Goal: Task Accomplishment & Management: Use online tool/utility

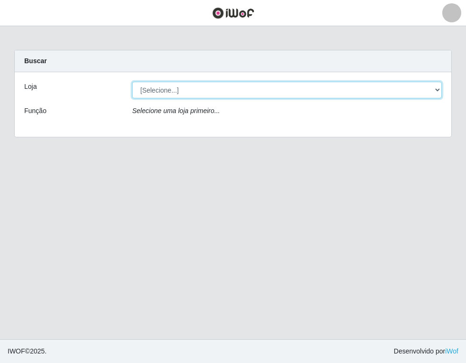
click at [288, 88] on select "[Selecione...] [PERSON_NAME]" at bounding box center [286, 90] width 309 height 17
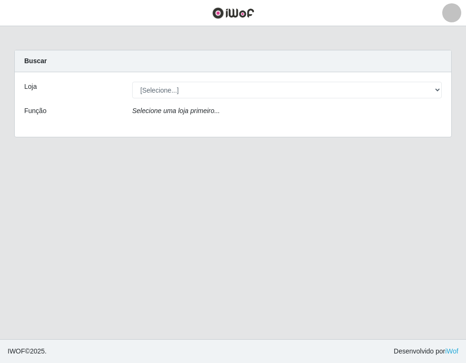
click at [272, 125] on div "Loja [Selecione...] [PERSON_NAME] Função Selecione uma loja primeiro..." at bounding box center [233, 104] width 436 height 65
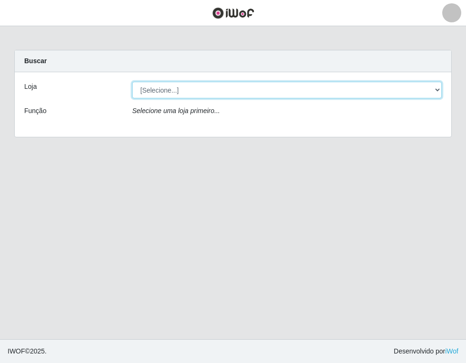
click at [262, 89] on select "[Selecione...] [PERSON_NAME]" at bounding box center [286, 90] width 309 height 17
select select "523"
click at [132, 82] on select "[Selecione...] [PERSON_NAME]" at bounding box center [286, 90] width 309 height 17
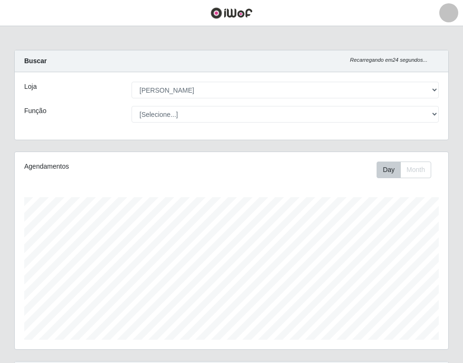
click at [327, 105] on div "Loja [Selecione...] [PERSON_NAME] Função [Selecione...] Embalador Embalador + E…" at bounding box center [232, 105] width 434 height 67
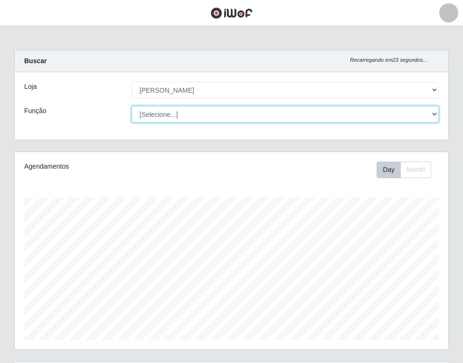
click at [318, 115] on select "[Selecione...] Embalador Embalador + Embalador ++ Repositor Repositor + Reposit…" at bounding box center [285, 114] width 307 height 17
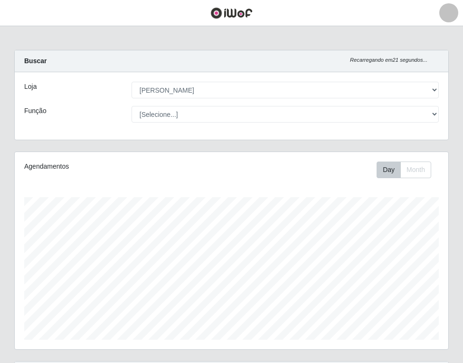
click at [88, 108] on div "Função" at bounding box center [70, 114] width 107 height 17
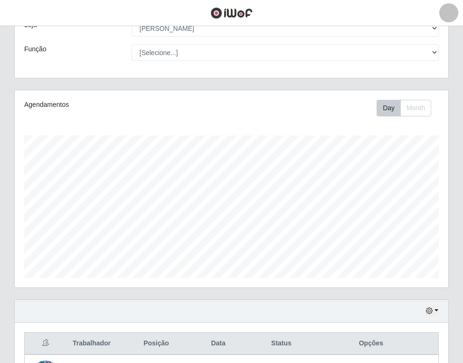
scroll to position [158, 0]
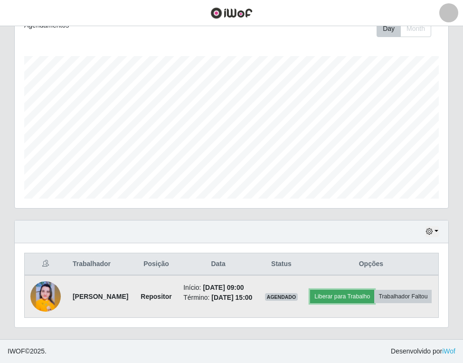
click at [356, 290] on button "Liberar para Trabalho" at bounding box center [342, 296] width 64 height 13
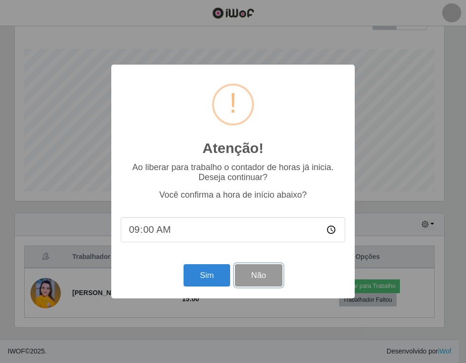
click at [264, 279] on button "Não" at bounding box center [258, 275] width 47 height 22
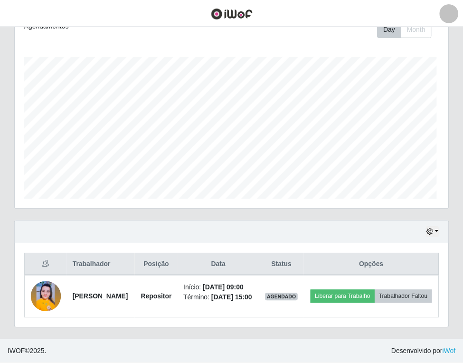
scroll to position [197, 434]
